Goal: Information Seeking & Learning: Learn about a topic

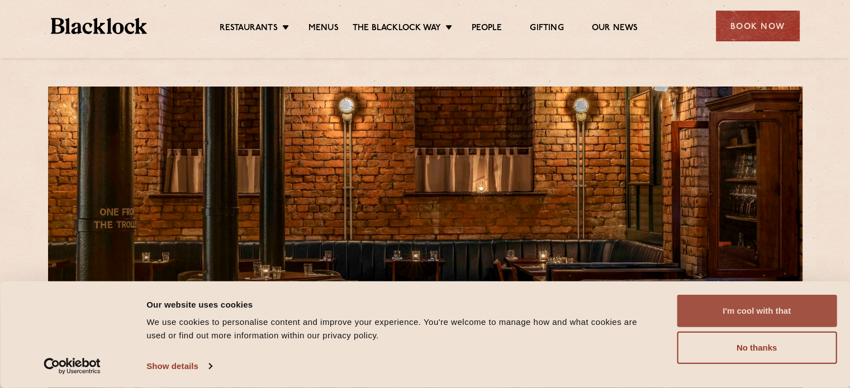
click at [755, 306] on button "I'm cool with that" at bounding box center [756, 311] width 160 height 32
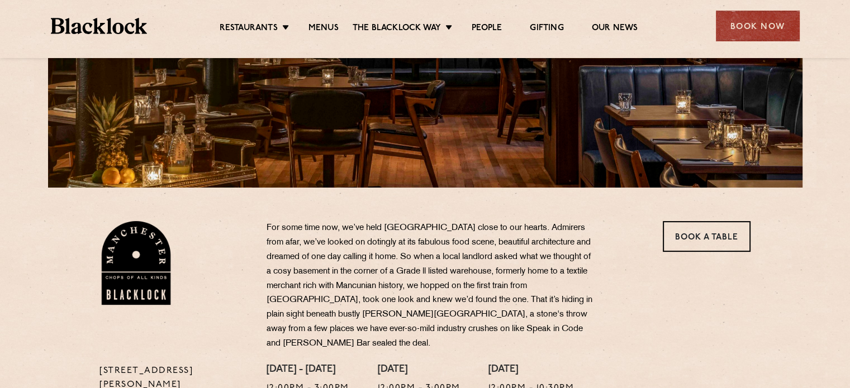
scroll to position [112, 0]
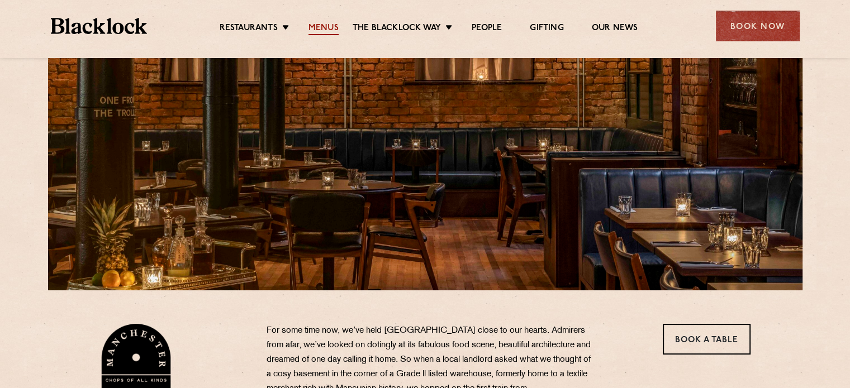
click at [320, 31] on link "Menus" at bounding box center [323, 29] width 30 height 12
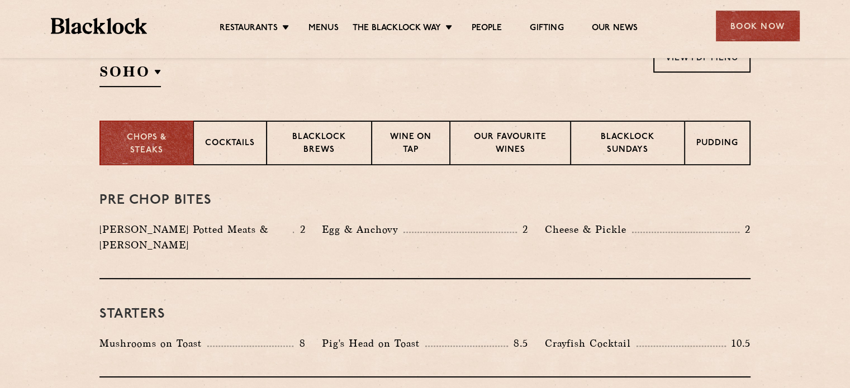
scroll to position [279, 0]
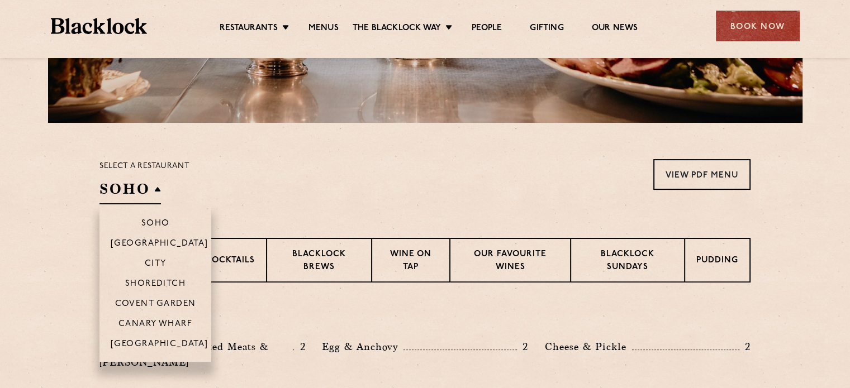
click at [152, 189] on h2 "SOHO" at bounding box center [129, 191] width 61 height 25
click at [163, 348] on p "[GEOGRAPHIC_DATA]" at bounding box center [160, 345] width 98 height 11
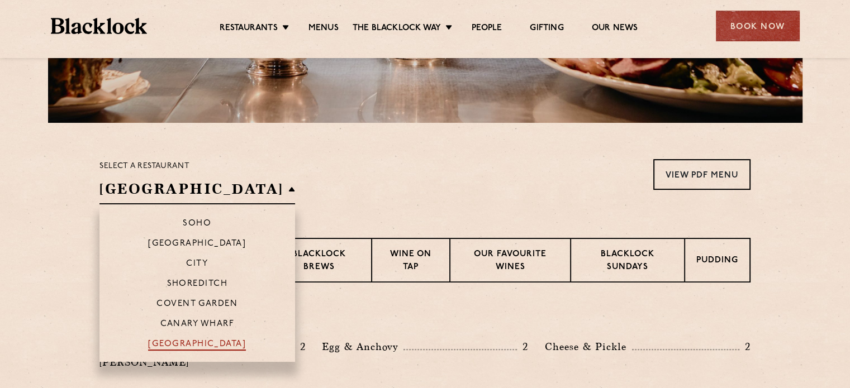
click at [163, 348] on p "[GEOGRAPHIC_DATA]" at bounding box center [197, 345] width 98 height 11
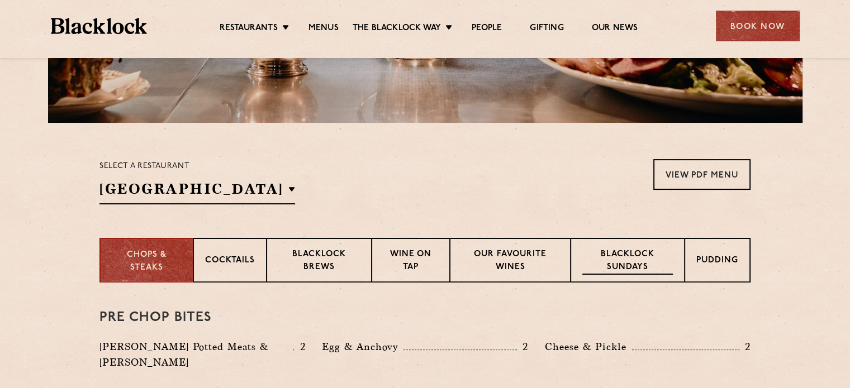
click at [601, 261] on p "Blacklock Sundays" at bounding box center [627, 262] width 90 height 26
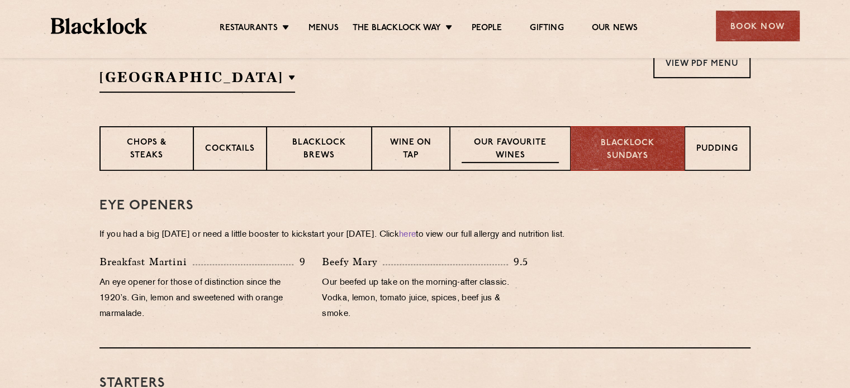
scroll to position [335, 0]
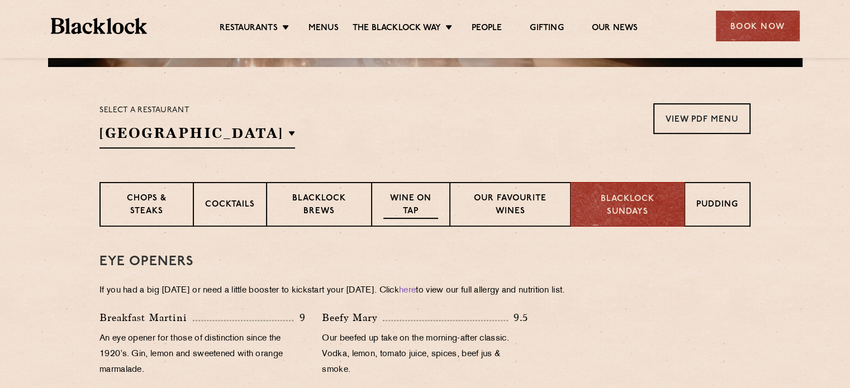
click at [422, 205] on p "Wine on Tap" at bounding box center [410, 206] width 55 height 26
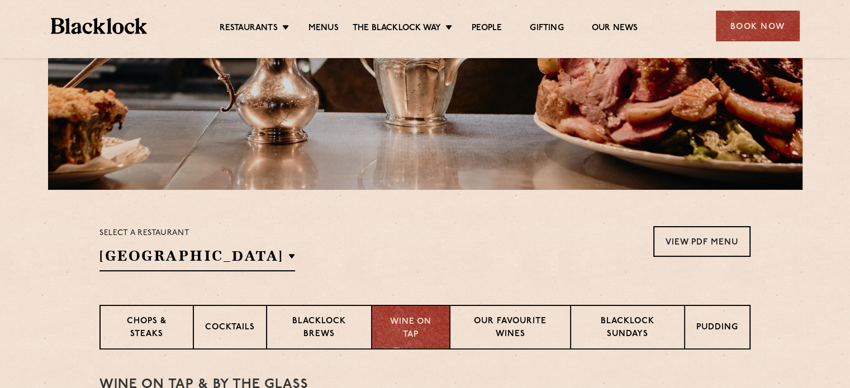
scroll to position [223, 0]
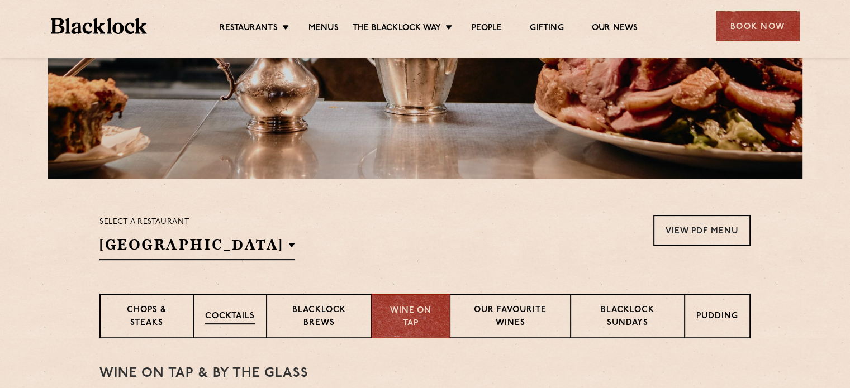
click at [251, 305] on div "Cocktails" at bounding box center [229, 316] width 73 height 45
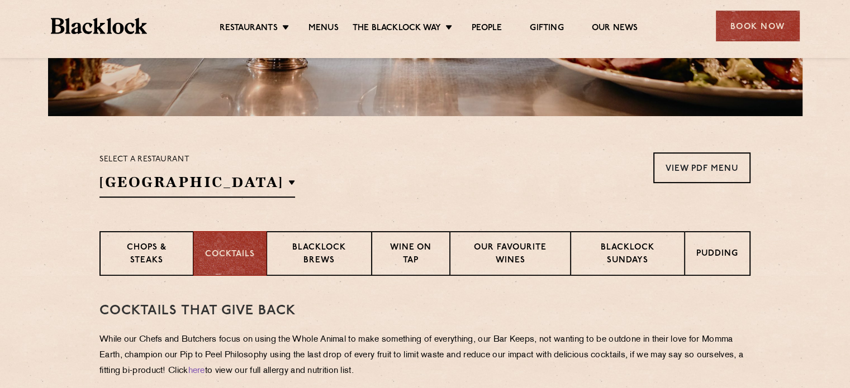
scroll to position [279, 0]
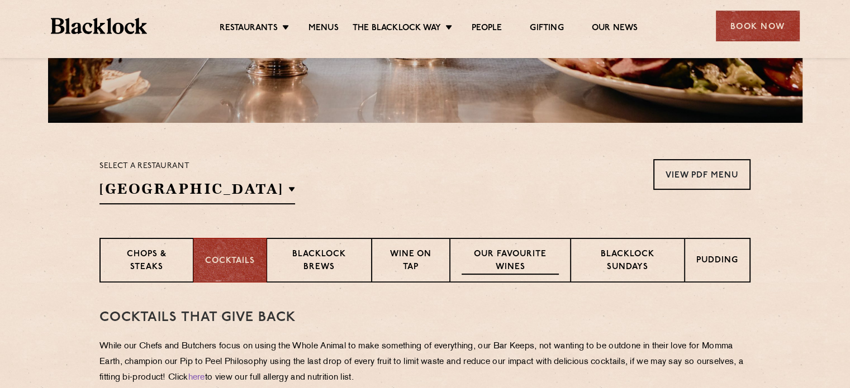
click at [478, 274] on p "Our favourite wines" at bounding box center [509, 262] width 97 height 26
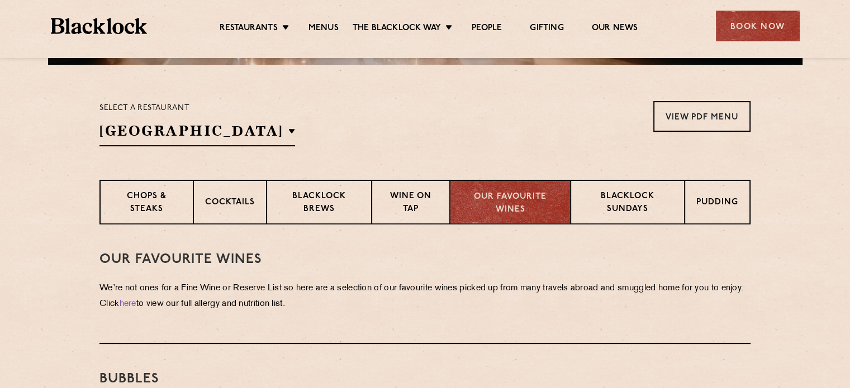
scroll to position [335, 0]
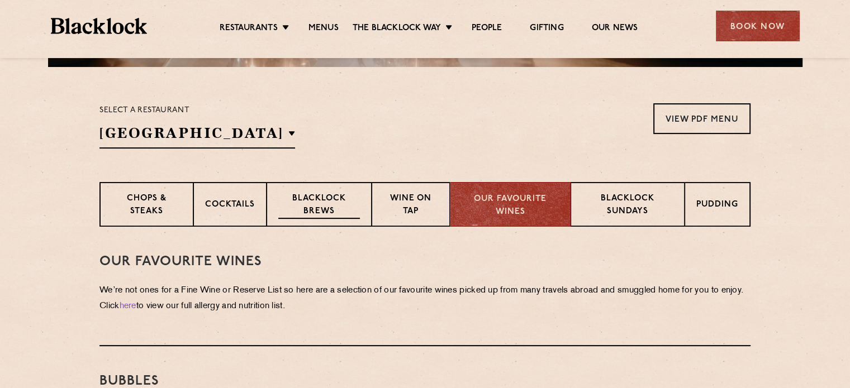
click at [335, 206] on p "Blacklock Brews" at bounding box center [319, 206] width 82 height 26
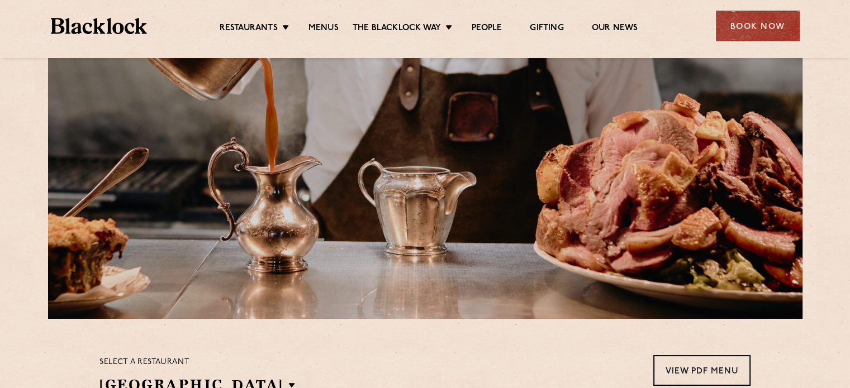
scroll to position [112, 0]
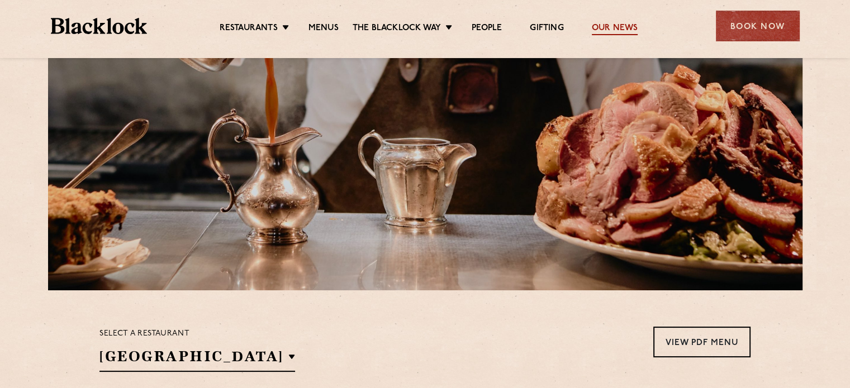
click at [623, 28] on link "Our News" at bounding box center [615, 29] width 46 height 12
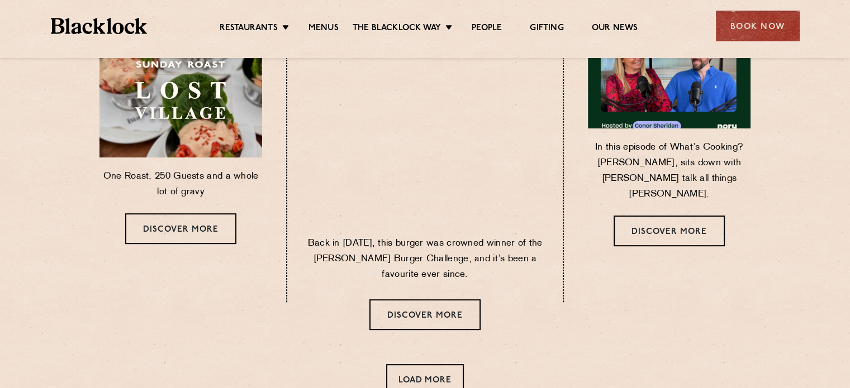
scroll to position [614, 0]
